Goal: Navigation & Orientation: Find specific page/section

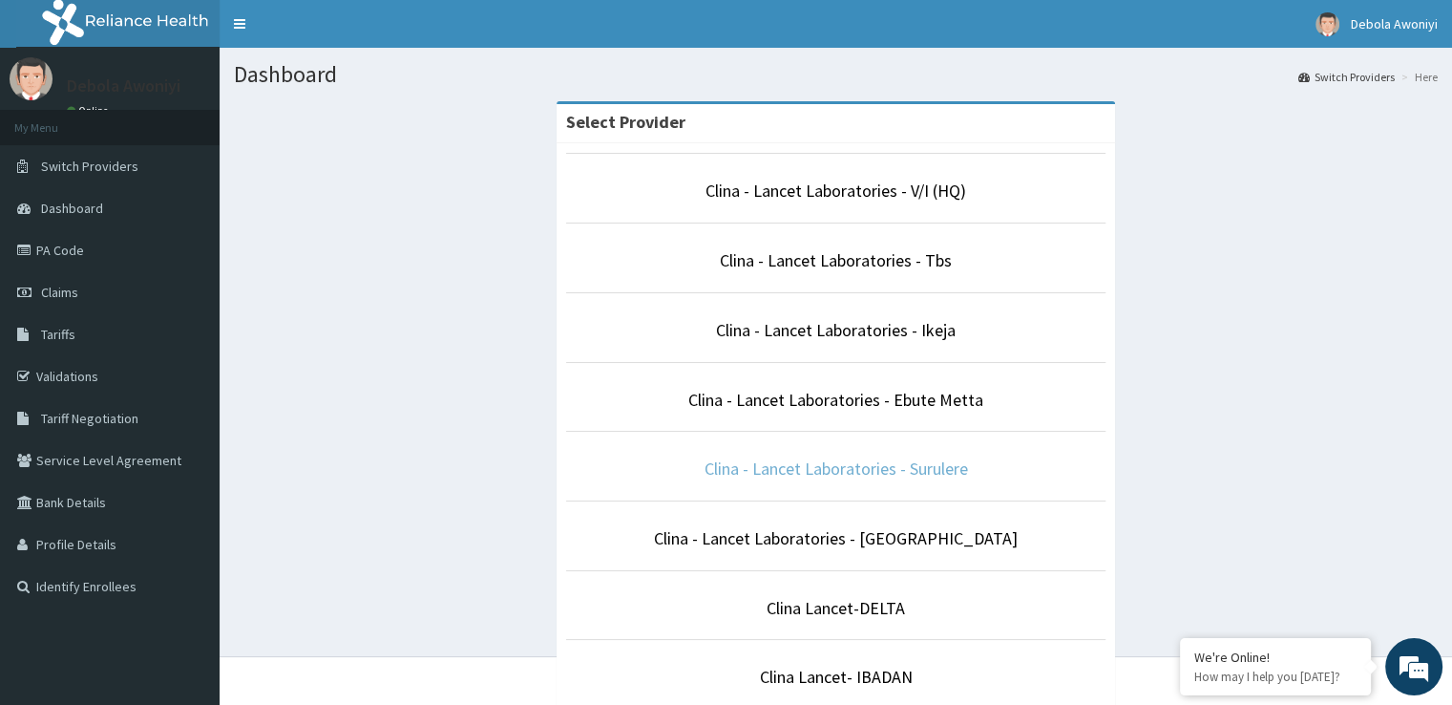
click at [839, 468] on link "Clina - Lancet Laboratories - Surulere" at bounding box center [837, 468] width 264 height 22
click at [838, 468] on link "Clina - Lancet Laboratories - Surulere" at bounding box center [837, 468] width 264 height 22
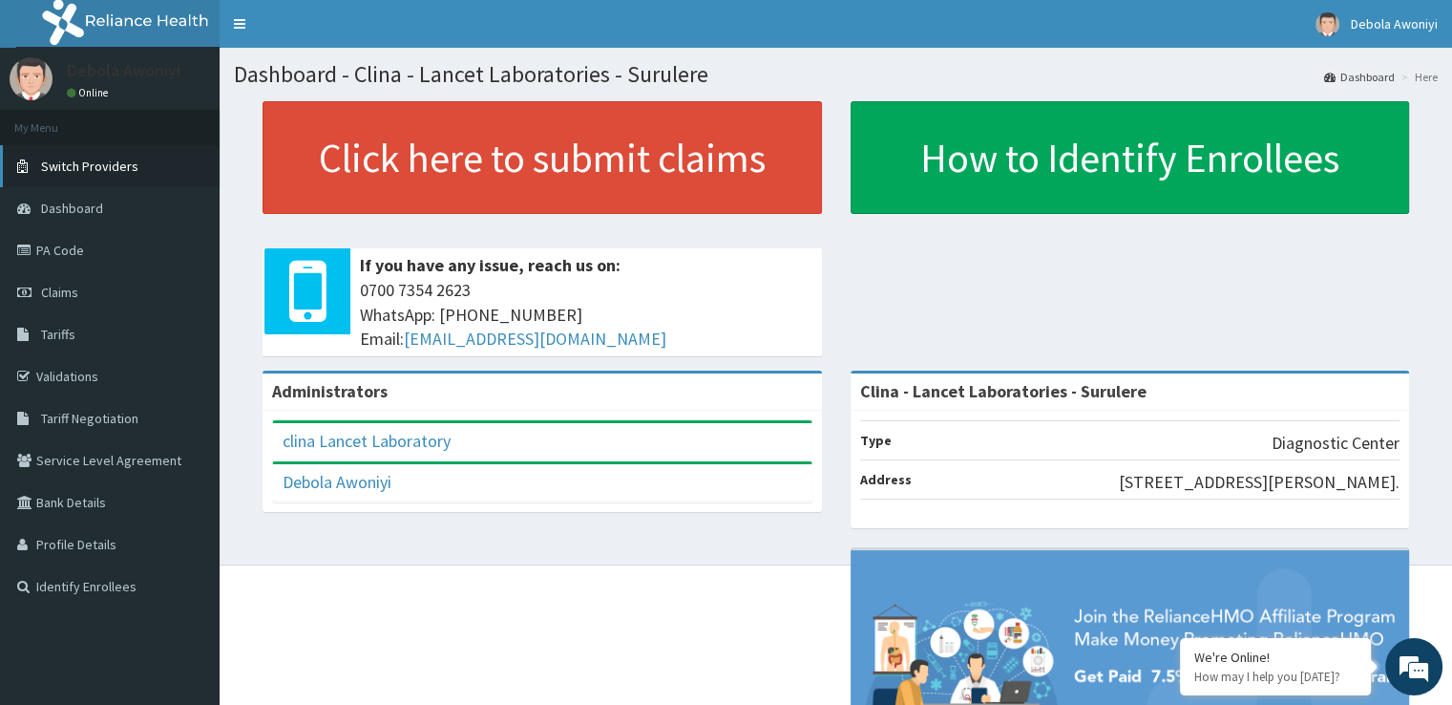
click at [137, 164] on link "Switch Providers" at bounding box center [110, 166] width 220 height 42
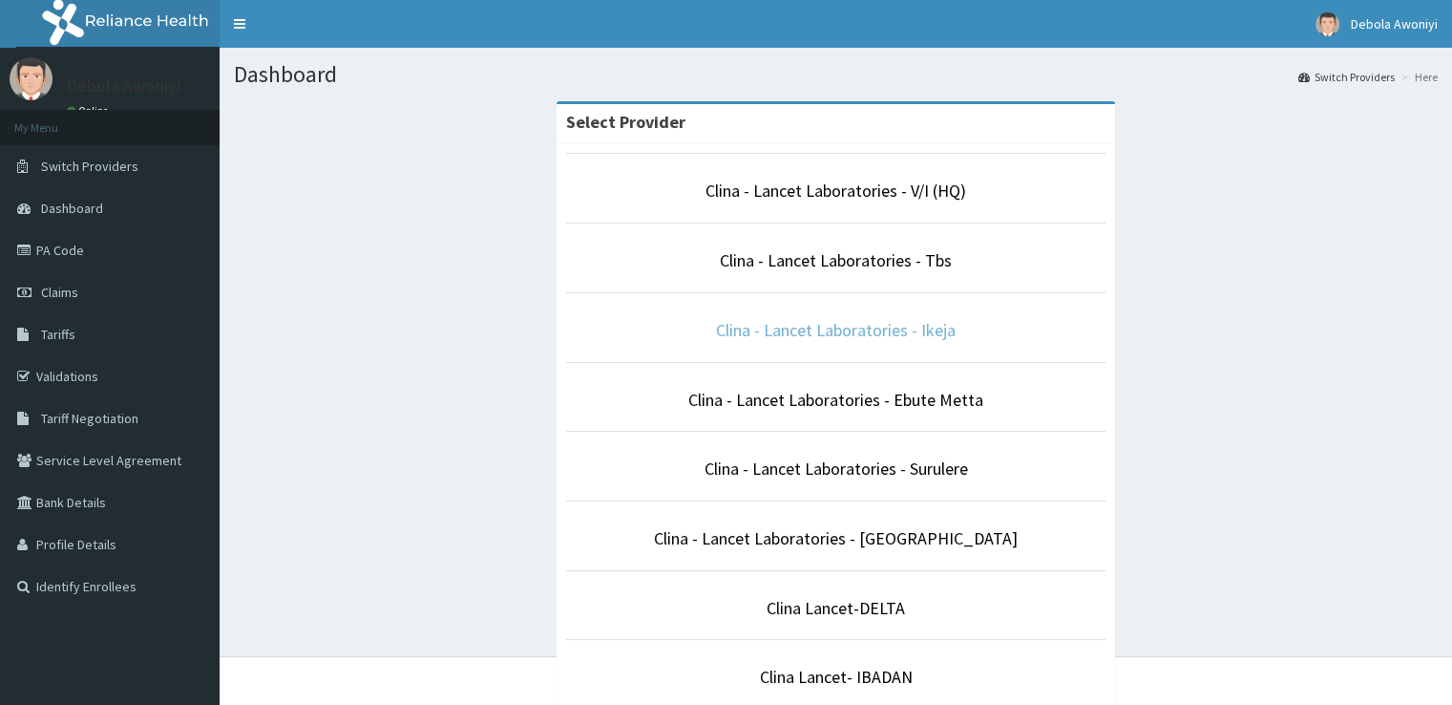
click at [795, 334] on link "Clina - Lancet Laboratories - Ikeja" at bounding box center [836, 330] width 240 height 22
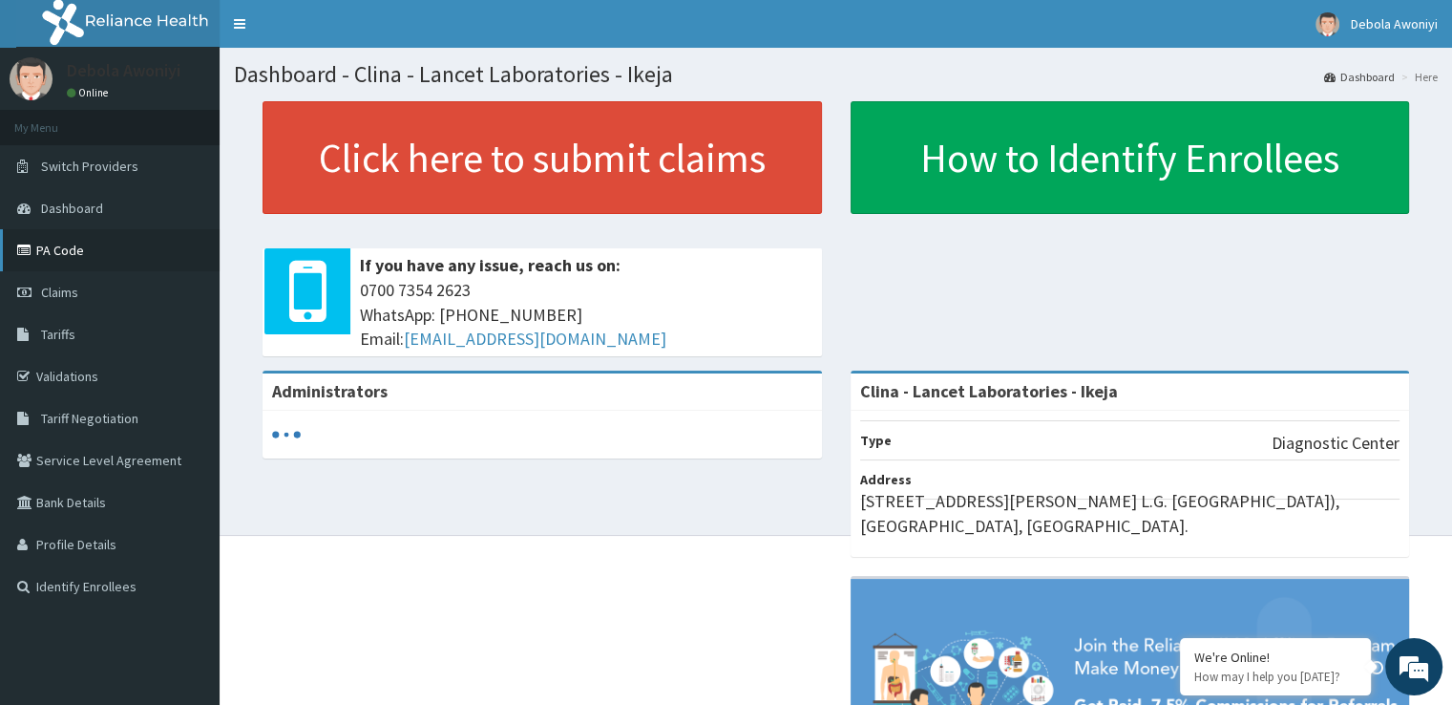
click at [90, 260] on link "PA Code" at bounding box center [110, 250] width 220 height 42
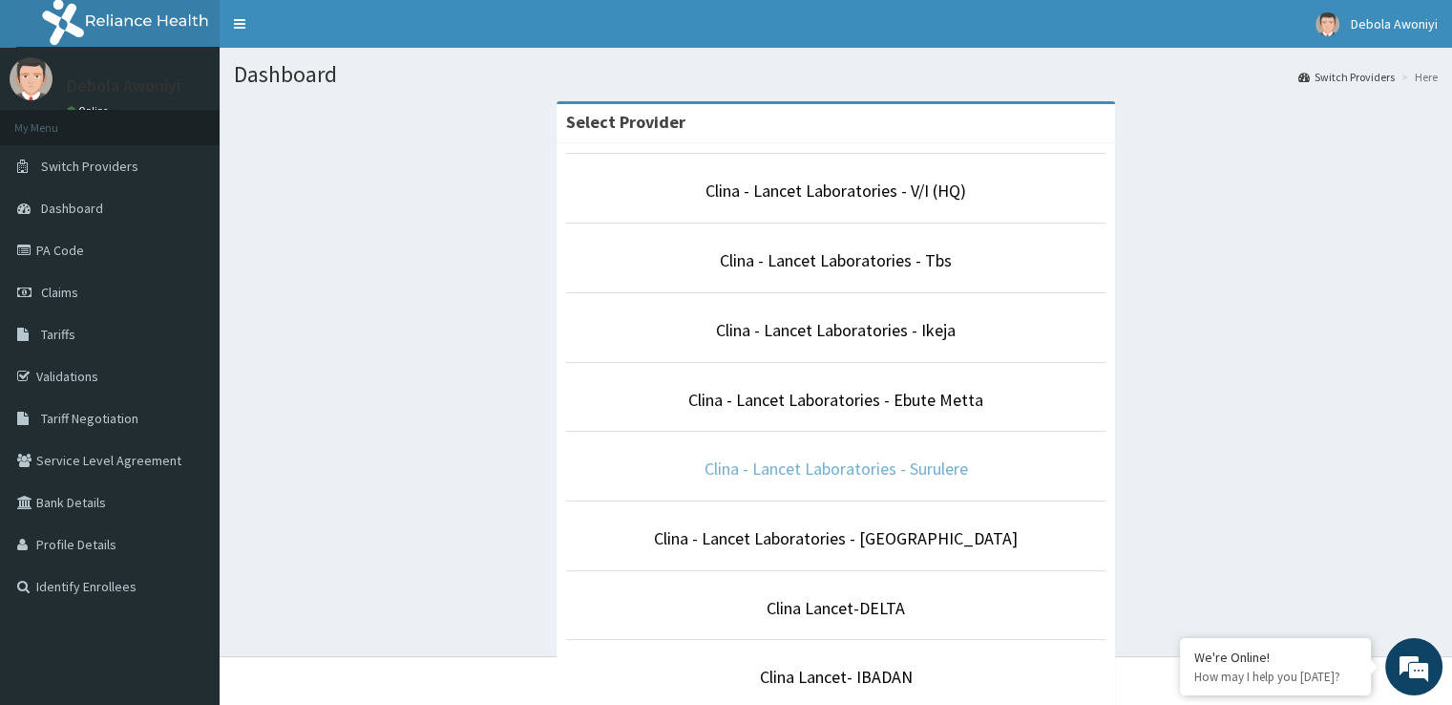
click at [923, 459] on link "Clina - Lancet Laboratories - Surulere" at bounding box center [837, 468] width 264 height 22
